Goal: Find specific page/section: Find specific page/section

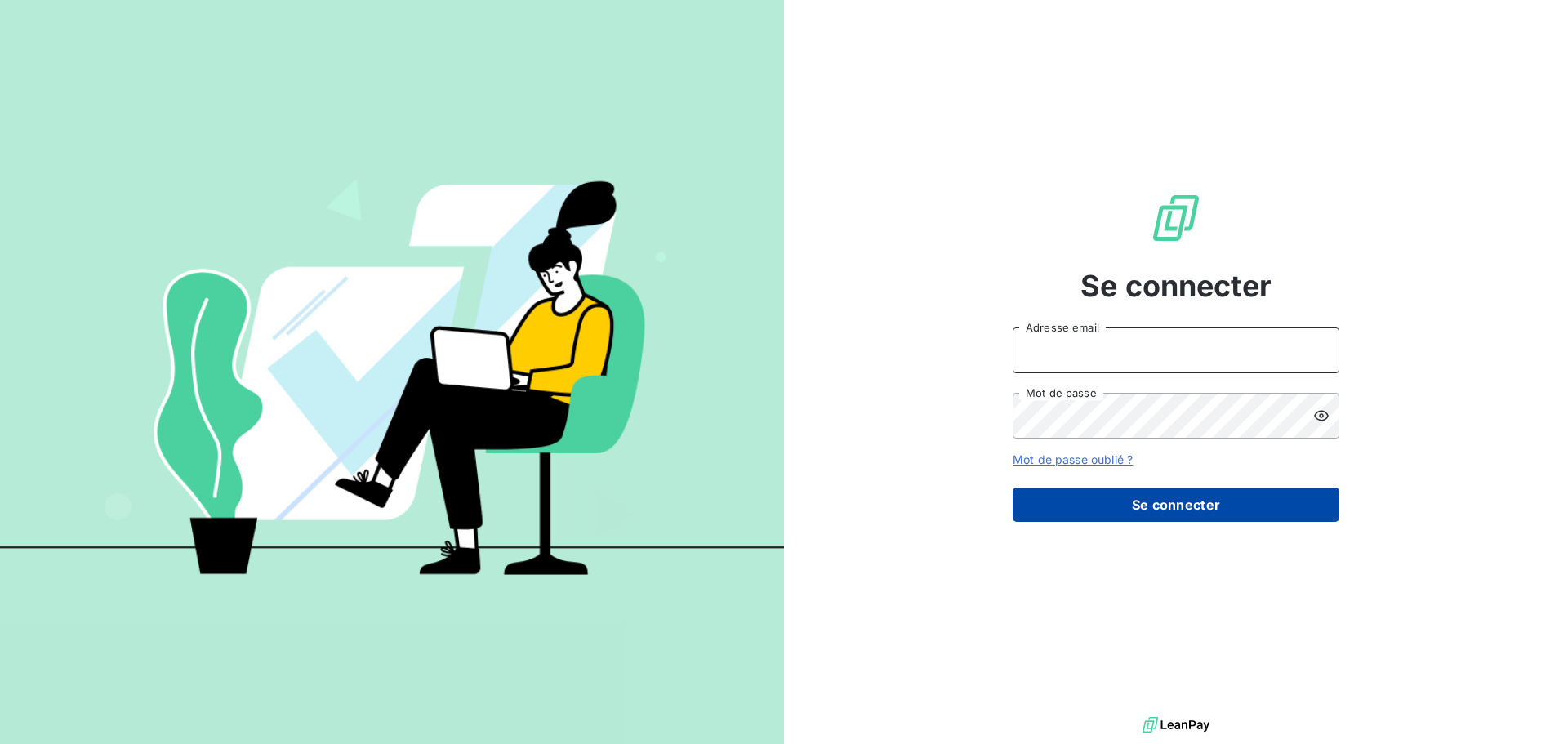
type input "[EMAIL_ADDRESS][DOMAIN_NAME]"
click at [1093, 503] on button "Se connecter" at bounding box center [1176, 505] width 326 height 35
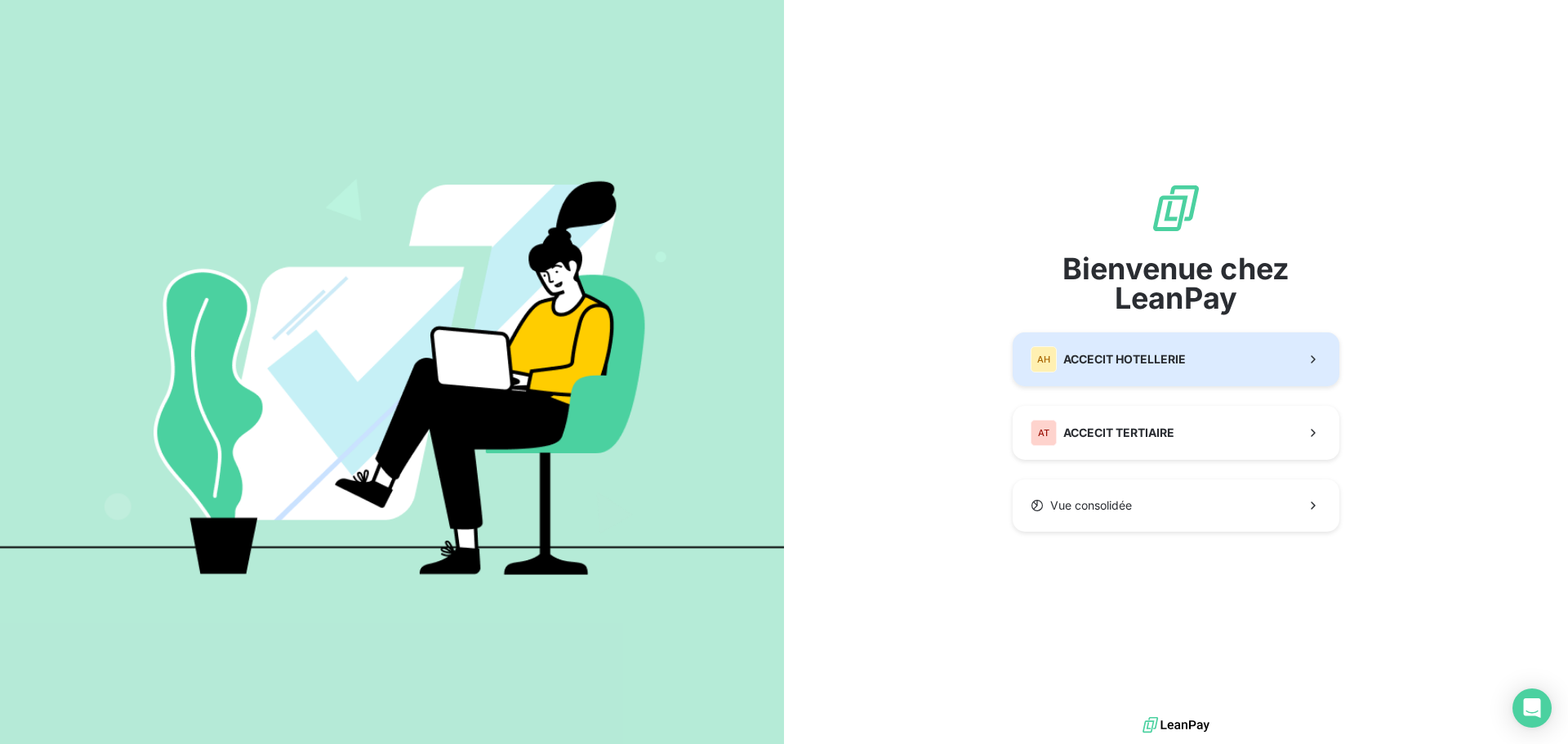
click at [1109, 370] on div "AH ACCECIT HOTELLERIE" at bounding box center [1108, 359] width 155 height 26
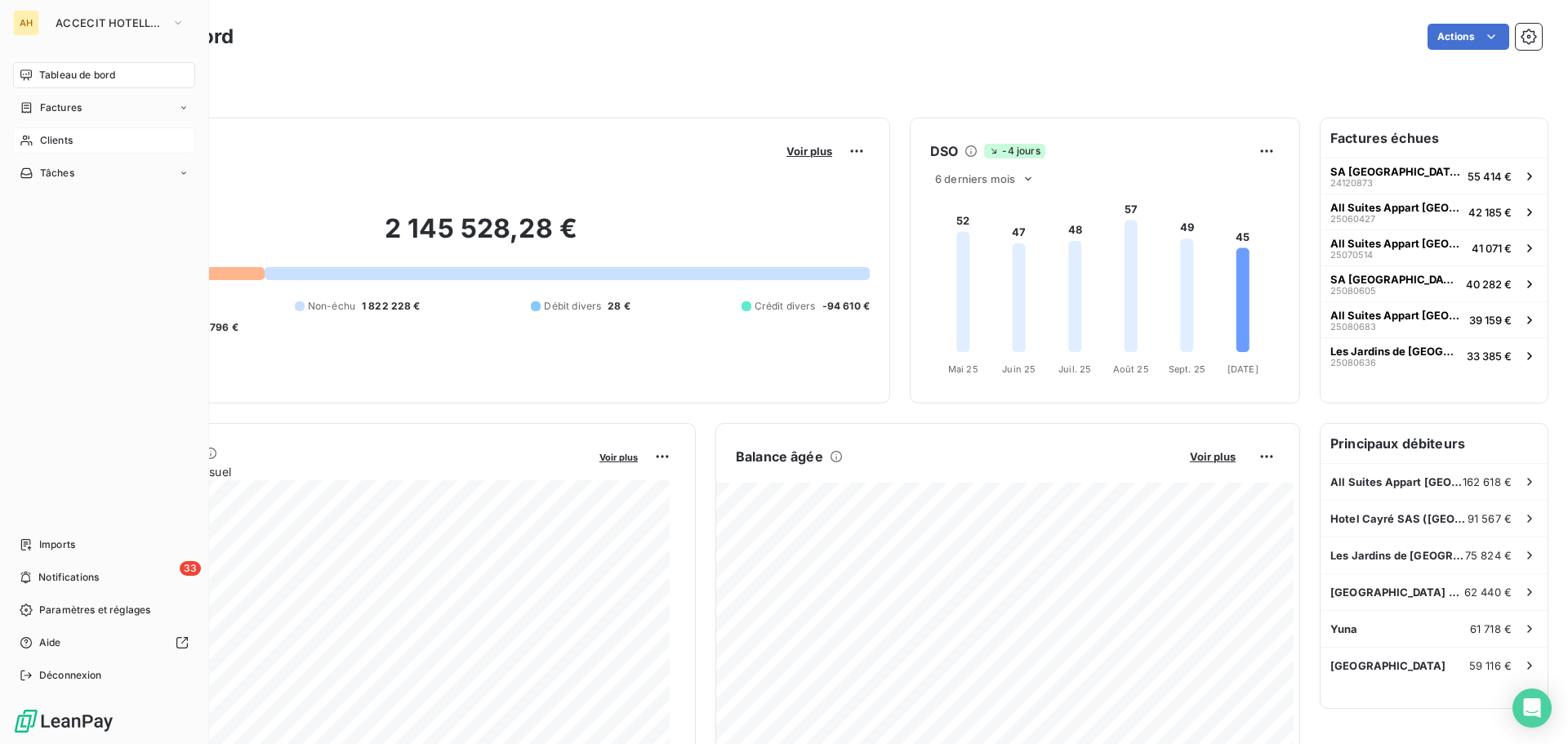
click at [61, 142] on span "Clients" at bounding box center [56, 141] width 33 height 15
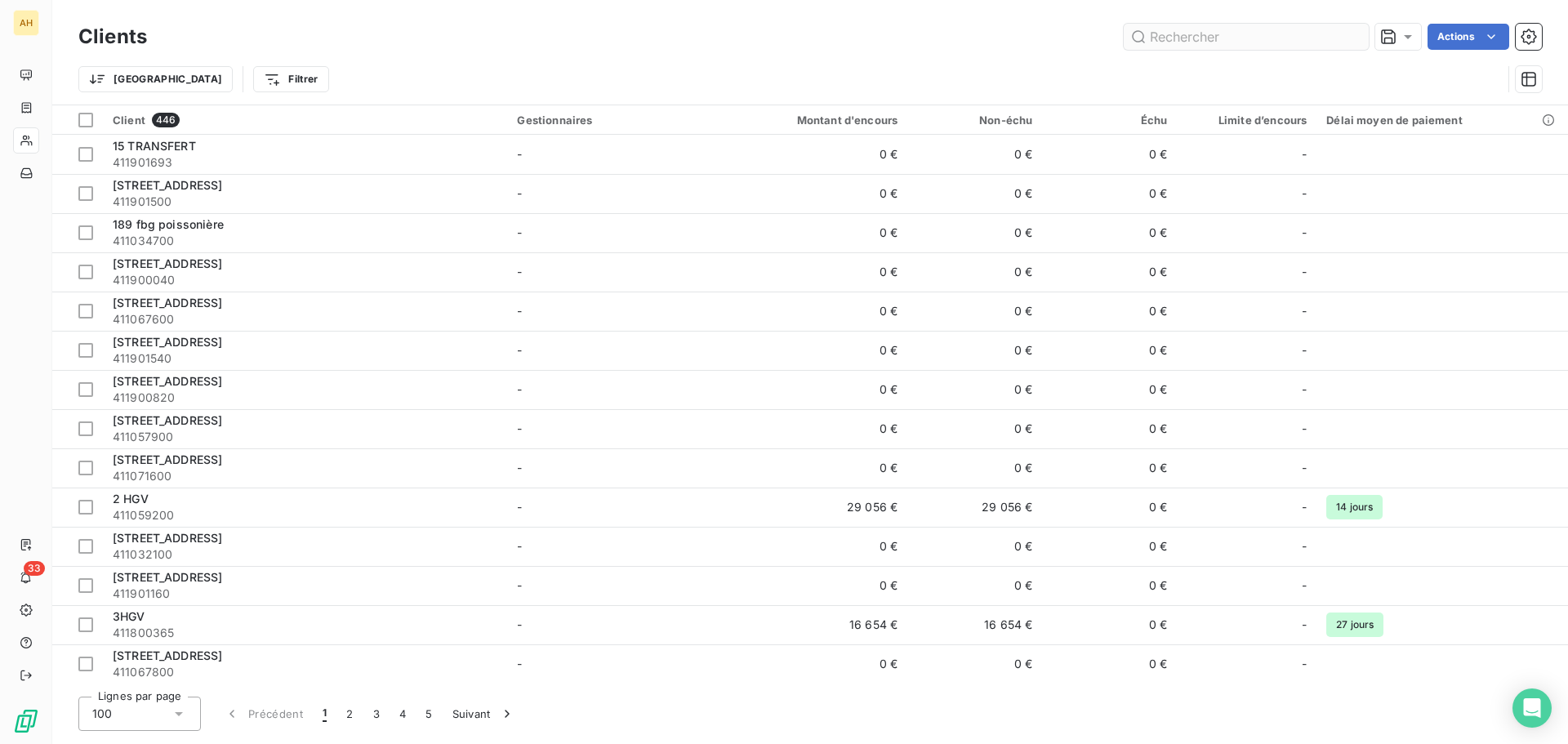
click at [1200, 41] on input "text" at bounding box center [1245, 37] width 245 height 26
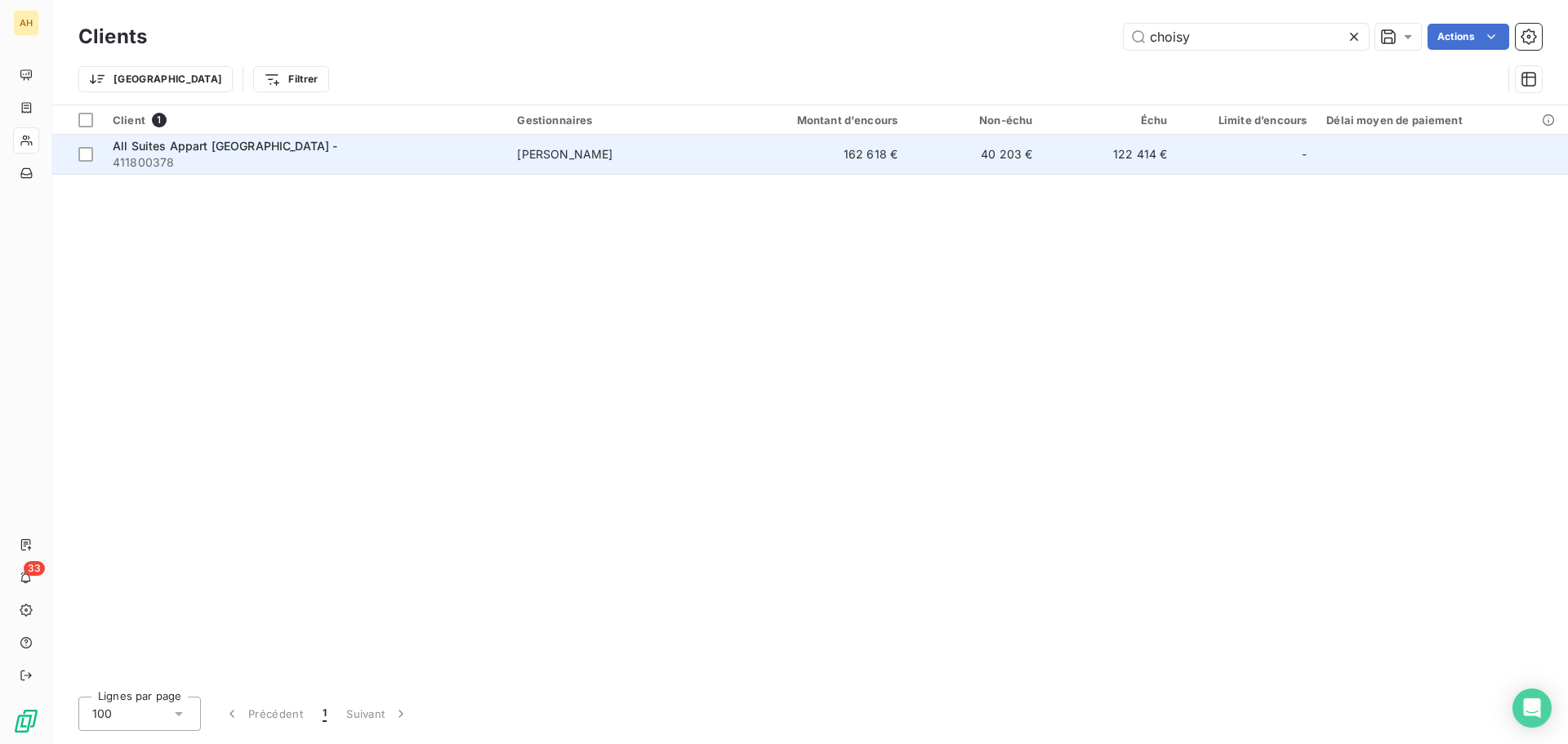
type input "choisy"
click at [156, 153] on div "All Suites Appart [GEOGRAPHIC_DATA] -" at bounding box center [305, 145] width 384 height 16
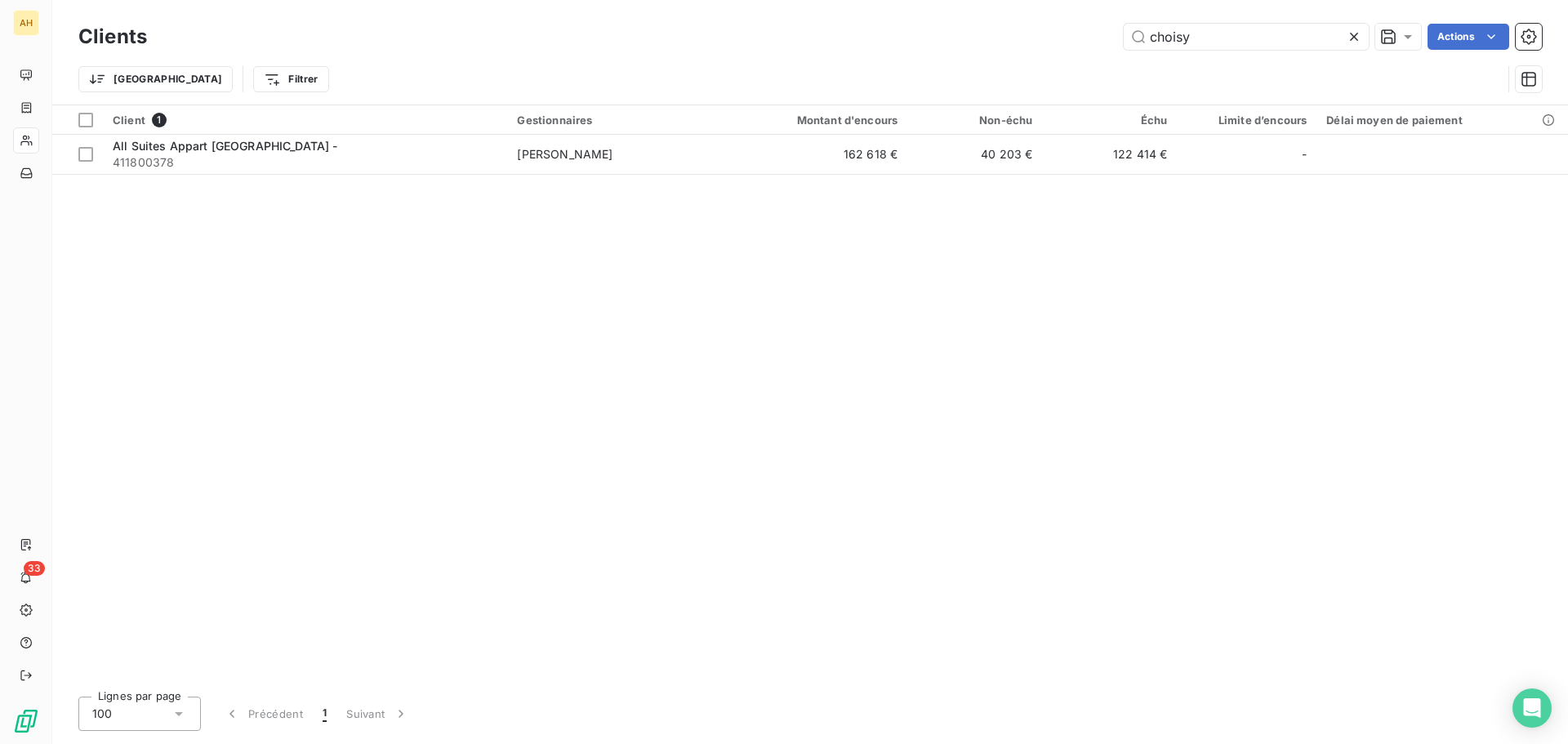
drag, startPoint x: 1198, startPoint y: 39, endPoint x: 1038, endPoint y: 40, distance: 160.0
click at [1038, 40] on div "choisy Actions" at bounding box center [854, 37] width 1375 height 26
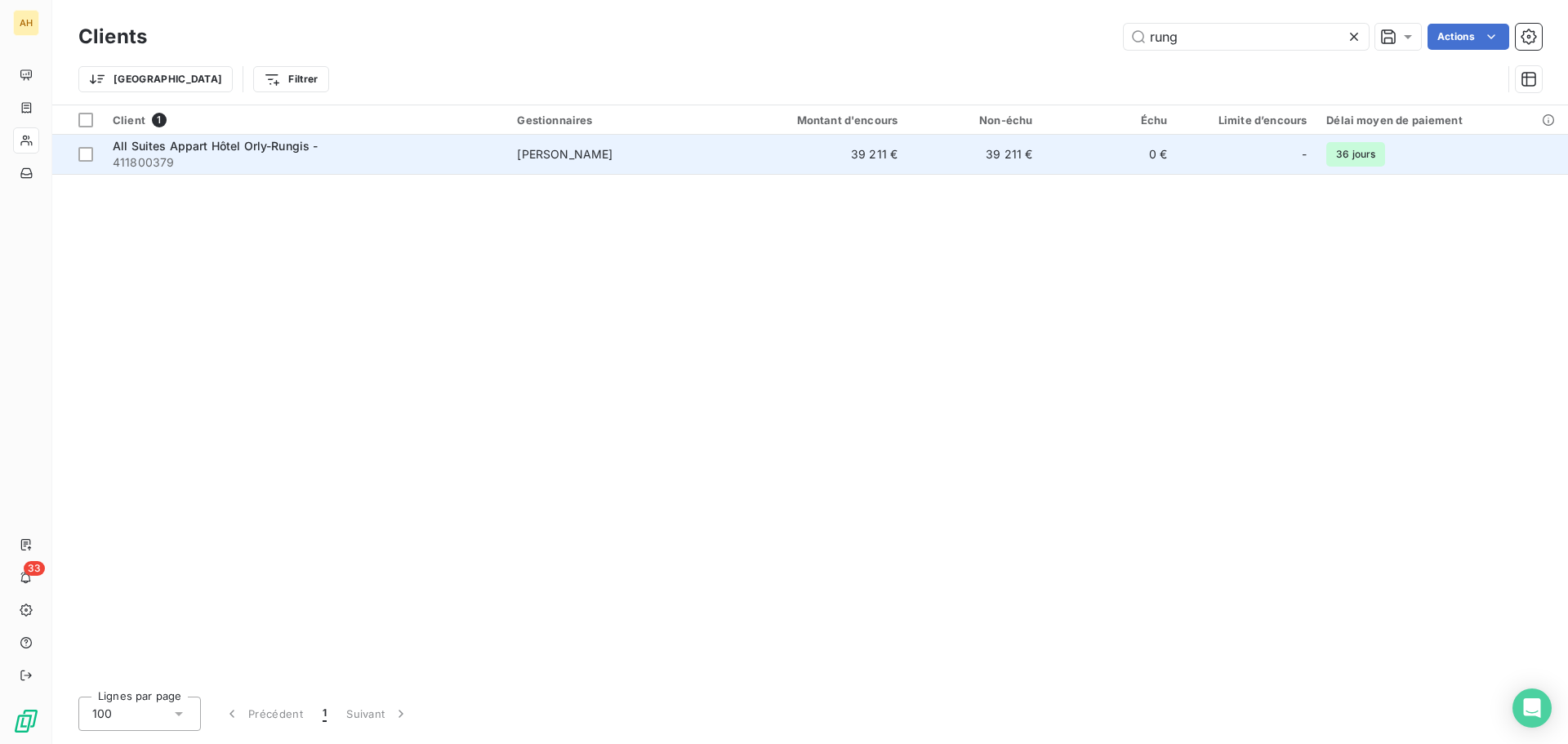
type input "rung"
click at [219, 150] on span "All Suites Appart Hôtel Orly-Rungis -" at bounding box center [215, 145] width 205 height 14
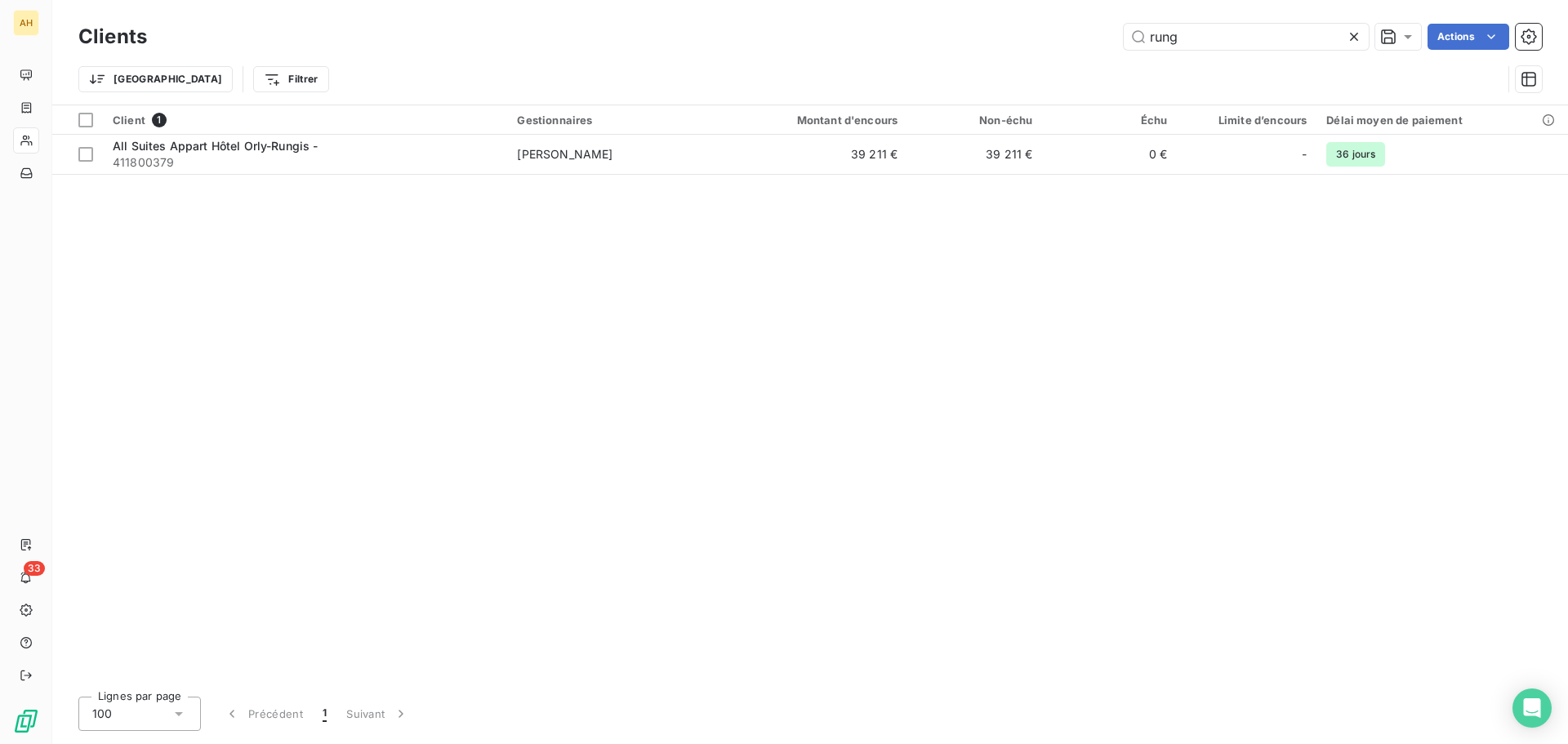
drag, startPoint x: 1178, startPoint y: 39, endPoint x: 944, endPoint y: 47, distance: 234.1
click at [944, 47] on div "rung Actions" at bounding box center [854, 37] width 1375 height 26
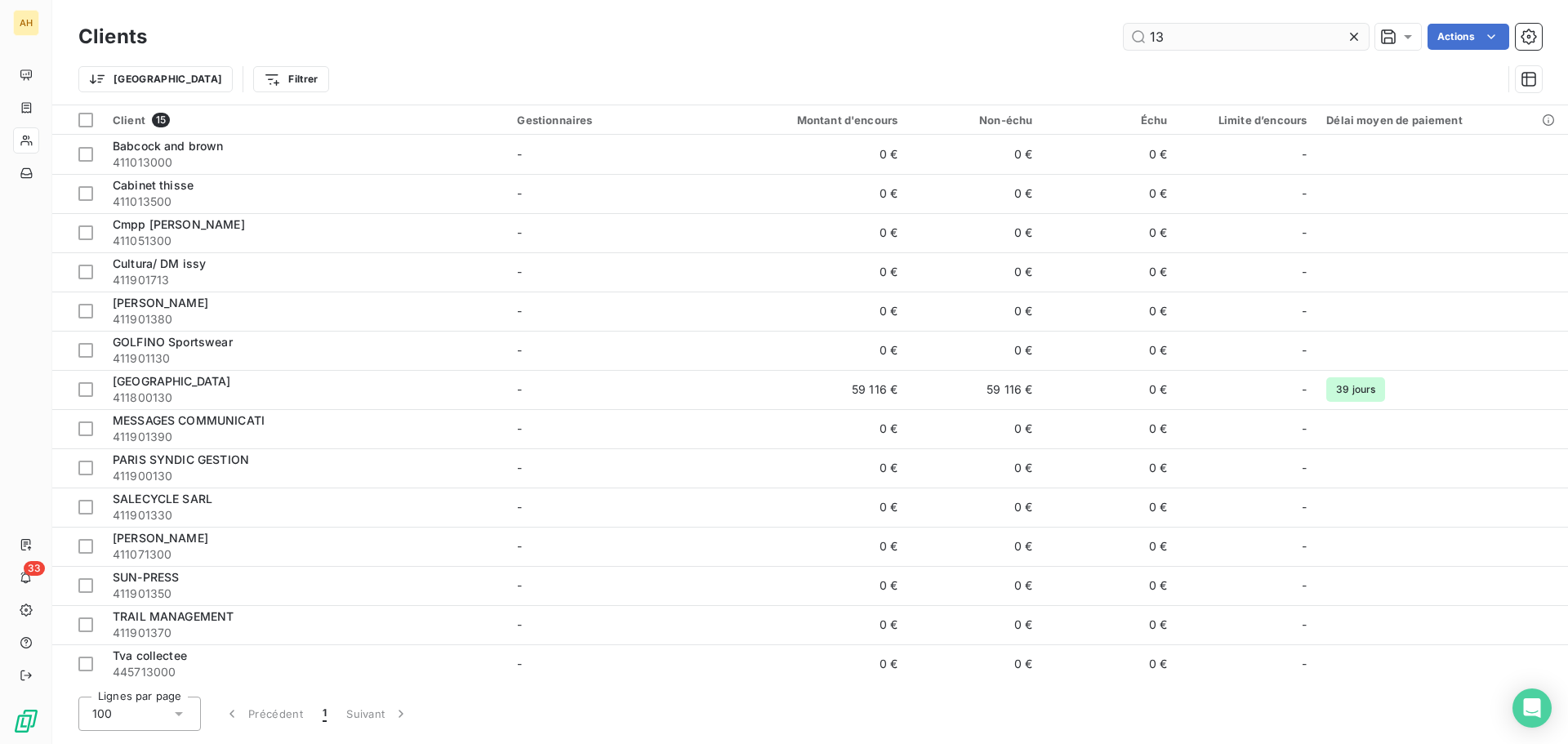
drag, startPoint x: 1180, startPoint y: 35, endPoint x: 1151, endPoint y: 38, distance: 29.2
click at [1151, 38] on input "13" at bounding box center [1245, 37] width 245 height 26
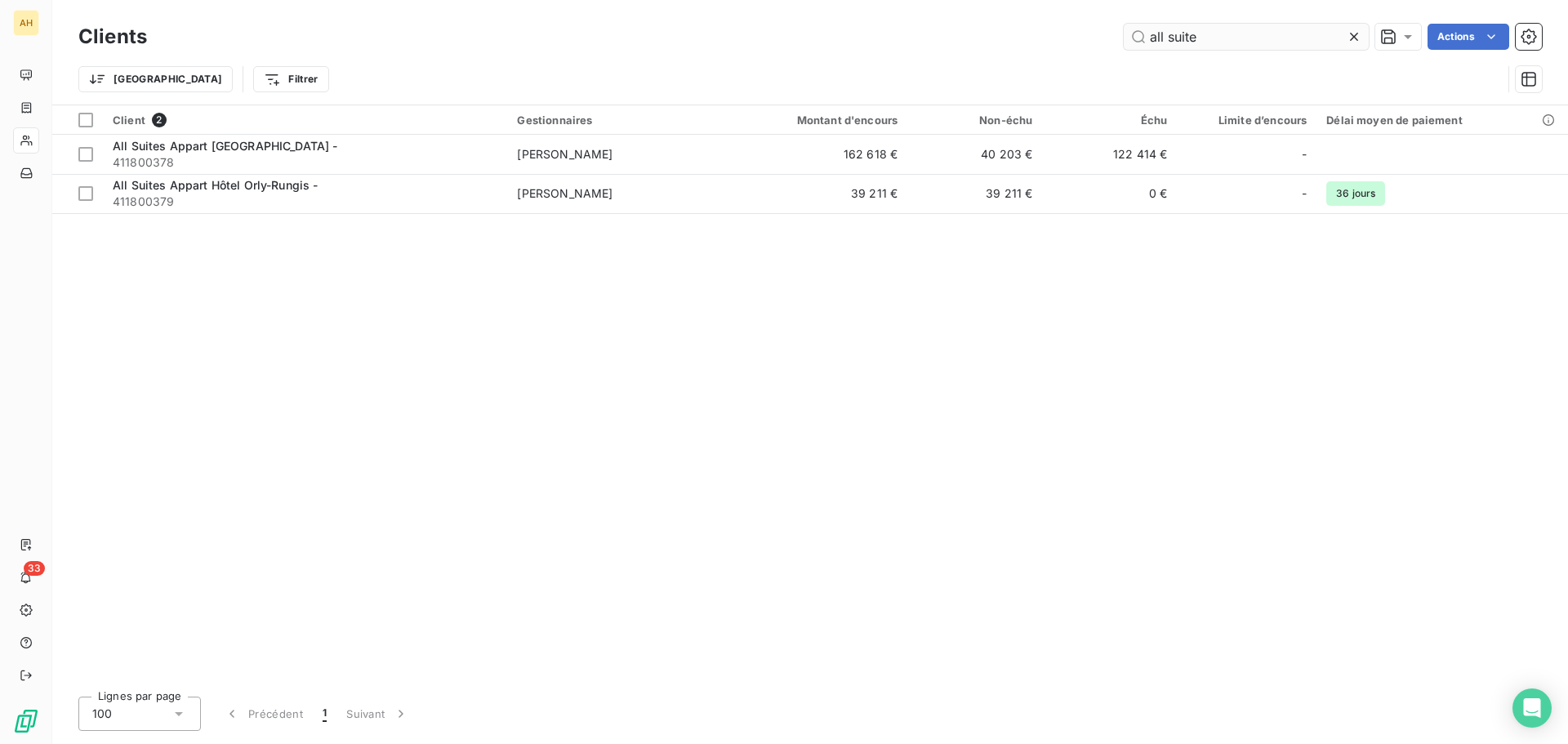
drag, startPoint x: 1241, startPoint y: 35, endPoint x: 1126, endPoint y: 41, distance: 115.2
click at [1126, 41] on input "all suite" at bounding box center [1245, 37] width 245 height 26
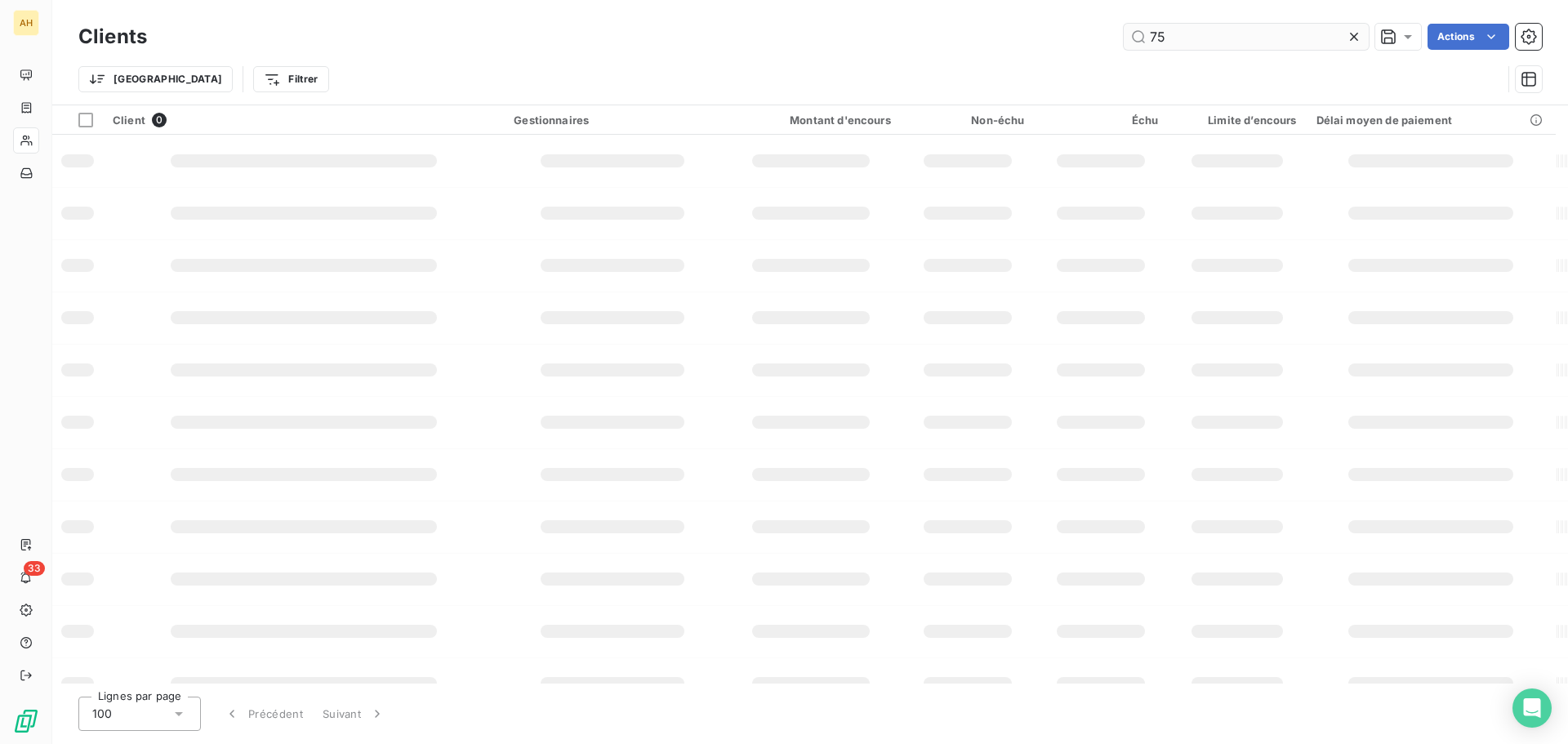
type input "7"
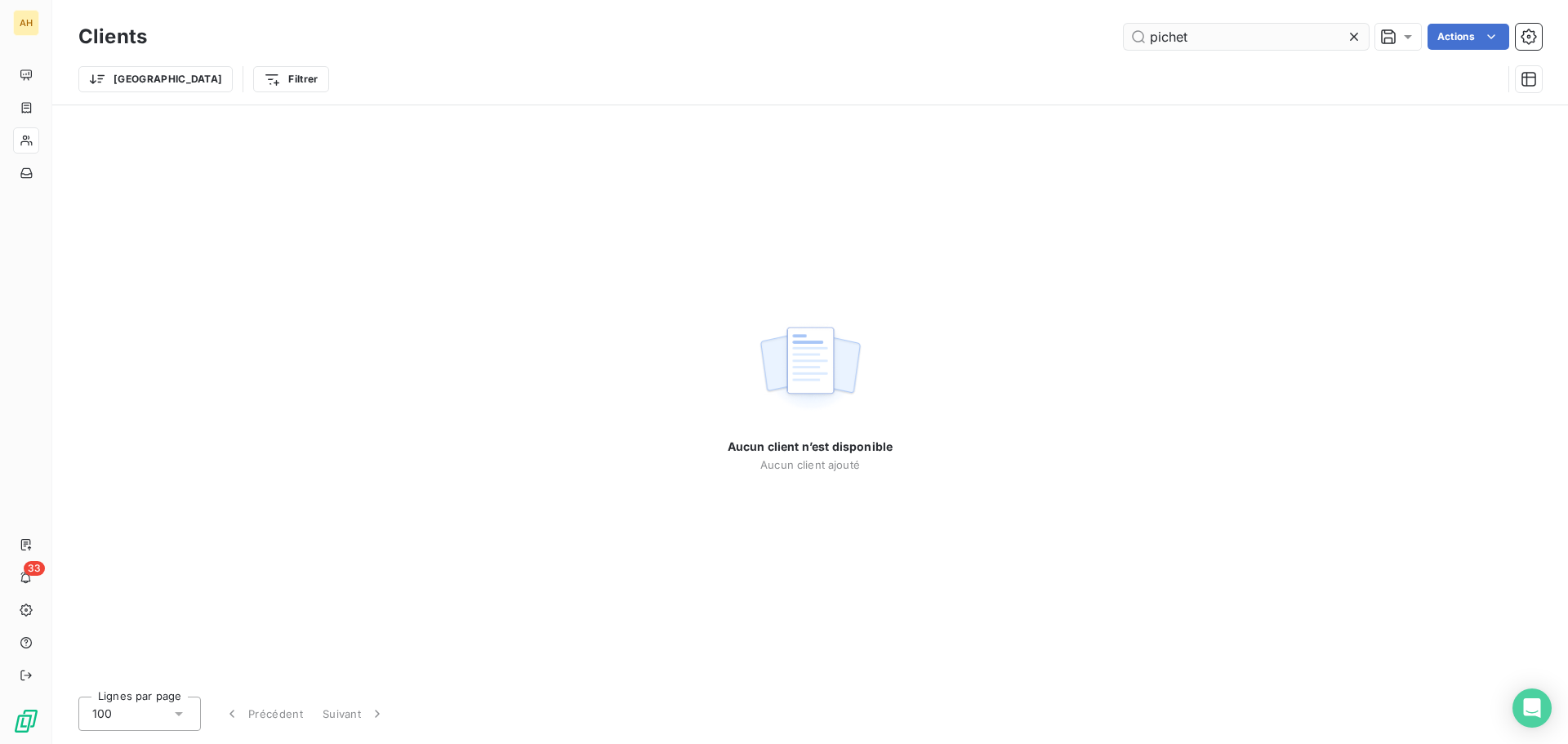
type input "pichet"
